Goal: Task Accomplishment & Management: Manage account settings

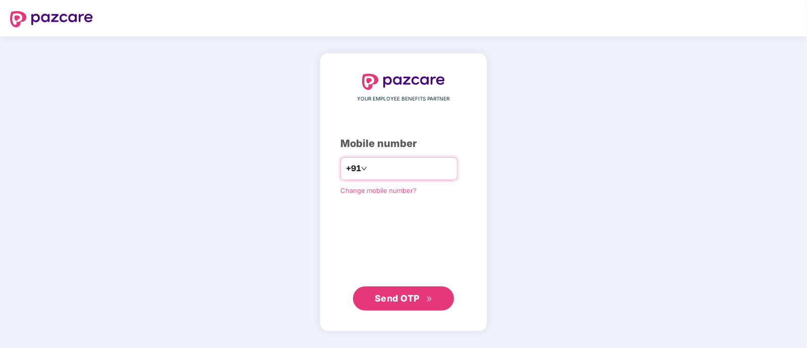
click at [411, 175] on input "number" at bounding box center [410, 169] width 83 height 16
type input "**********"
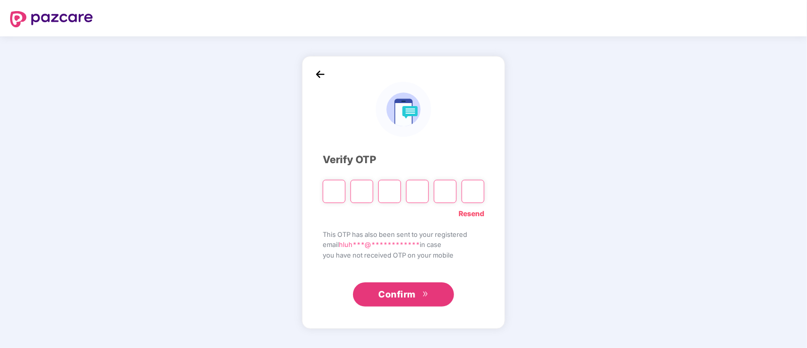
paste input "*"
type input "*"
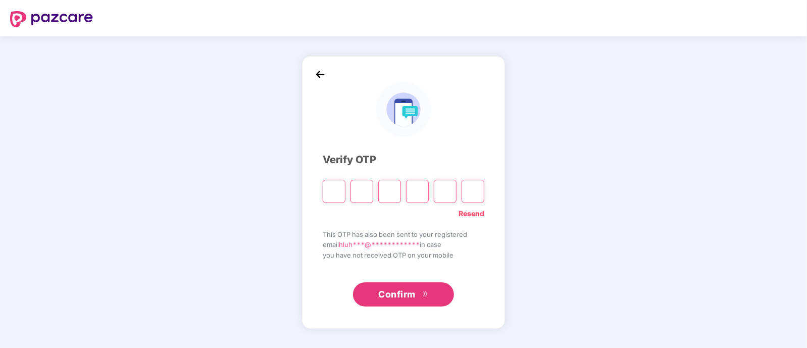
type input "*"
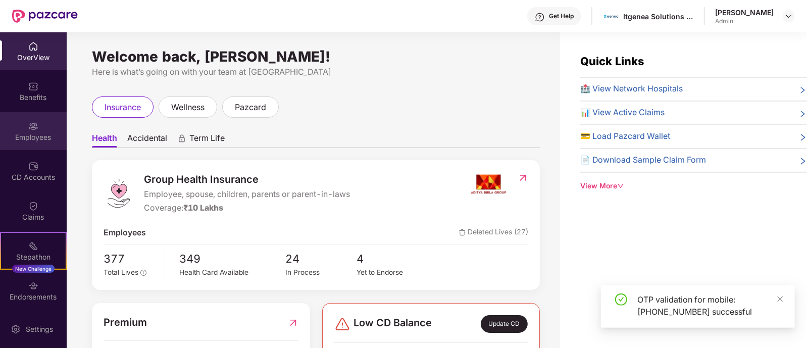
click at [35, 142] on div "Employees" at bounding box center [33, 131] width 67 height 38
